Goal: Task Accomplishment & Management: Manage account settings

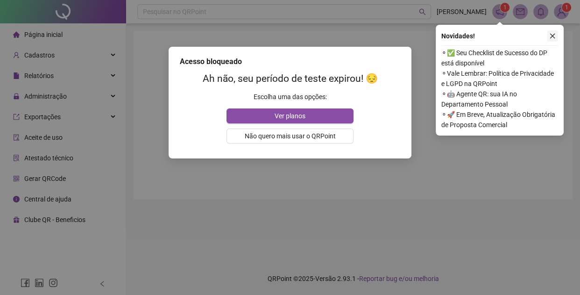
click at [548, 35] on button "button" at bounding box center [552, 35] width 11 height 11
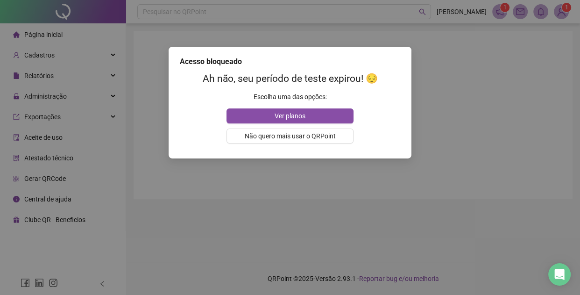
click at [458, 95] on div "Acesso bloqueado Ah não, seu período de teste expirou! 😔 Escolha uma das opções…" at bounding box center [290, 147] width 580 height 295
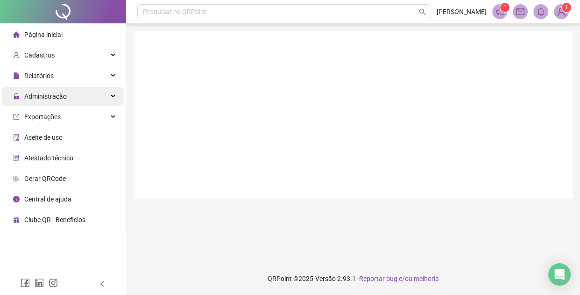
click at [54, 90] on span "Administração" at bounding box center [40, 96] width 54 height 19
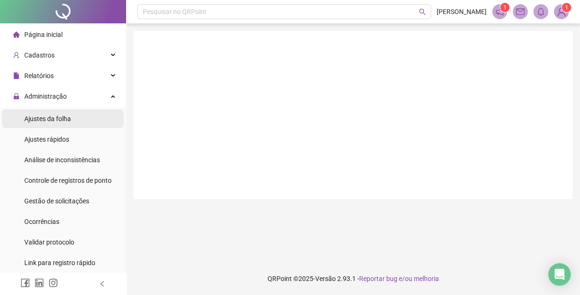
click at [64, 118] on span "Ajustes da folha" at bounding box center [47, 118] width 47 height 7
click at [67, 115] on span "Ajustes da folha" at bounding box center [47, 118] width 47 height 7
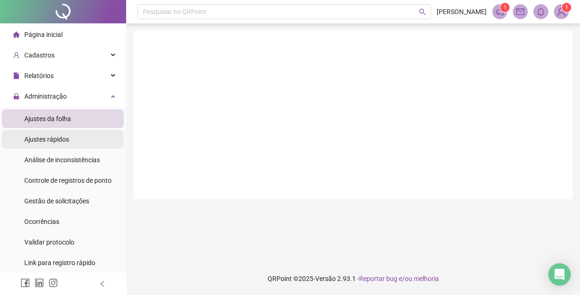
click at [43, 137] on span "Ajustes rápidos" at bounding box center [46, 139] width 45 height 7
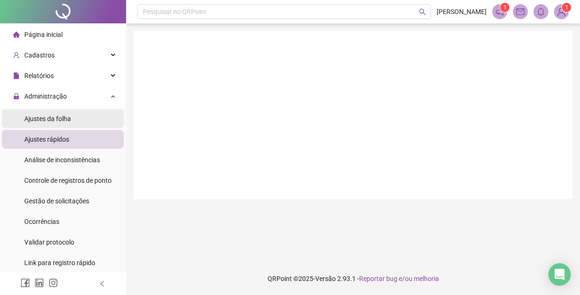
click at [57, 117] on span "Ajustes da folha" at bounding box center [47, 118] width 47 height 7
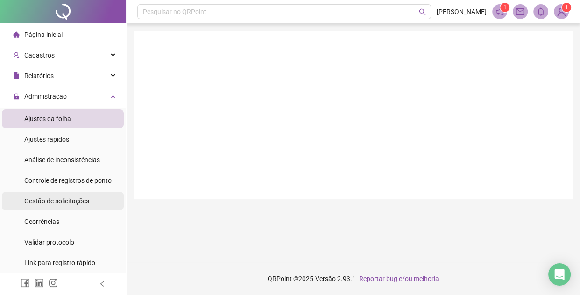
click at [64, 199] on span "Gestão de solicitações" at bounding box center [56, 200] width 65 height 7
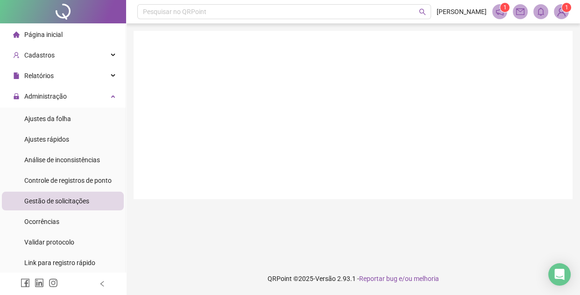
click at [217, 48] on div at bounding box center [353, 115] width 439 height 168
click at [47, 117] on span "Ajustes da folha" at bounding box center [47, 118] width 47 height 7
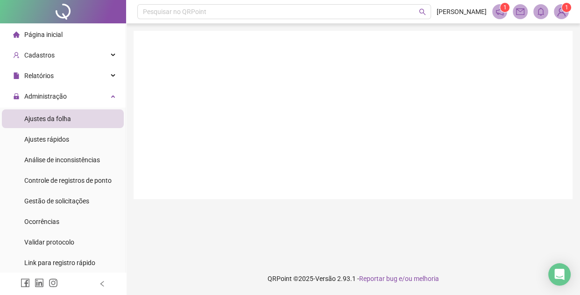
click at [48, 117] on span "Ajustes da folha" at bounding box center [47, 118] width 47 height 7
click at [53, 70] on div "Relatórios" at bounding box center [63, 75] width 122 height 19
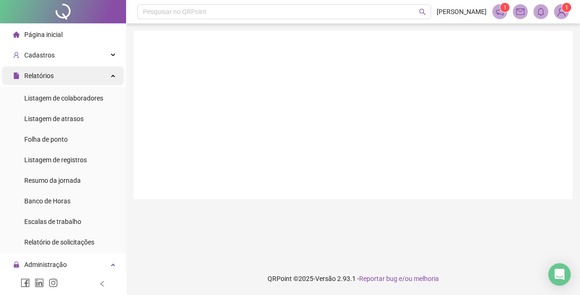
click at [57, 72] on div "Relatórios" at bounding box center [63, 75] width 122 height 19
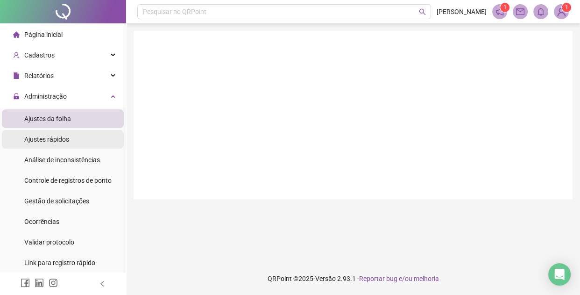
click at [56, 136] on span "Ajustes rápidos" at bounding box center [46, 139] width 45 height 7
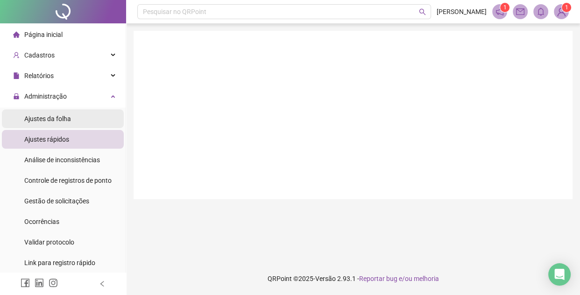
click at [56, 115] on span "Ajustes da folha" at bounding box center [47, 118] width 47 height 7
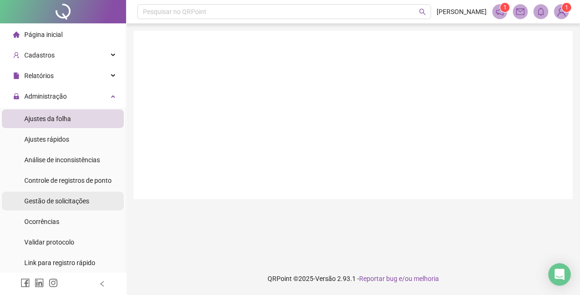
click at [64, 200] on span "Gestão de solicitações" at bounding box center [56, 200] width 65 height 7
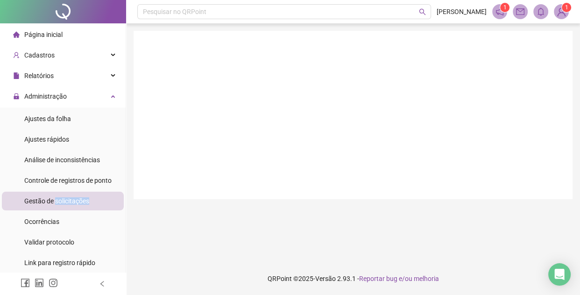
click at [64, 200] on span "Gestão de solicitações" at bounding box center [56, 200] width 65 height 7
drag, startPoint x: 62, startPoint y: 200, endPoint x: 51, endPoint y: 115, distance: 85.3
click at [56, 115] on span "Ajustes da folha" at bounding box center [47, 118] width 47 height 7
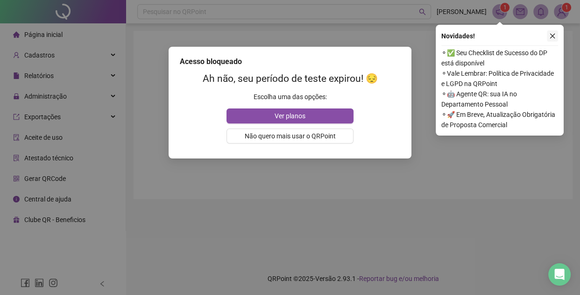
click at [555, 33] on icon "close" at bounding box center [553, 36] width 7 height 7
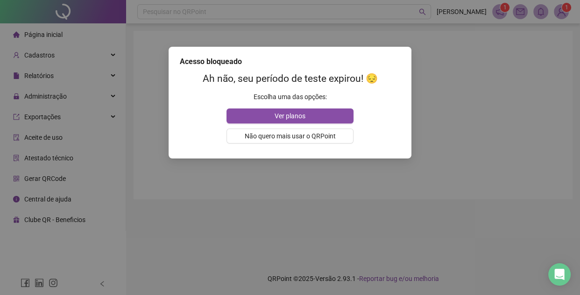
click at [199, 215] on div "Acesso bloqueado Ah não, seu período de teste expirou! 😔 Escolha uma das opções…" at bounding box center [290, 147] width 580 height 295
